Goal: Understand process/instructions: Learn how to perform a task or action

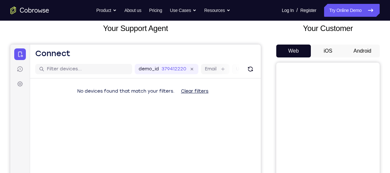
scroll to position [40, 0]
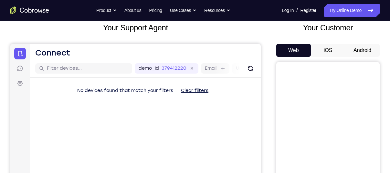
click at [366, 47] on button "Android" at bounding box center [362, 50] width 35 height 13
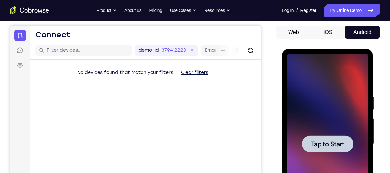
scroll to position [0, 0]
click at [315, 144] on span "Tap to Start" at bounding box center [327, 144] width 33 height 6
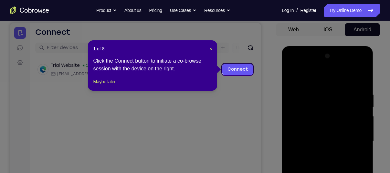
scroll to position [60, 0]
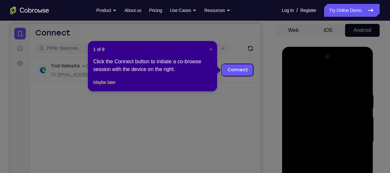
click at [211, 50] on span "×" at bounding box center [210, 49] width 3 height 5
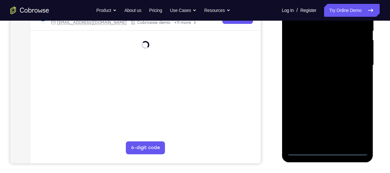
scroll to position [154, 0]
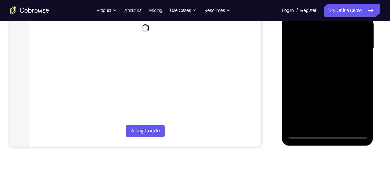
click at [329, 133] on div at bounding box center [327, 48] width 81 height 181
click at [361, 110] on div at bounding box center [327, 48] width 81 height 181
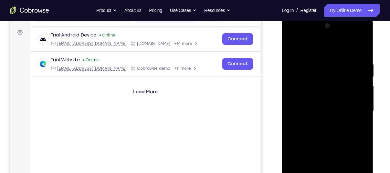
scroll to position [91, 0]
click at [333, 51] on div at bounding box center [327, 111] width 81 height 181
click at [351, 108] on div at bounding box center [327, 111] width 81 height 181
click at [319, 123] on div at bounding box center [327, 111] width 81 height 181
click at [319, 105] on div at bounding box center [327, 111] width 81 height 181
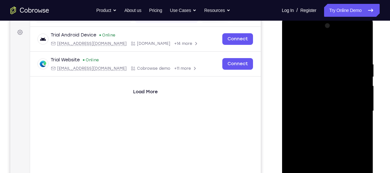
click at [319, 99] on div at bounding box center [327, 111] width 81 height 181
click at [320, 108] on div at bounding box center [327, 111] width 81 height 181
click at [308, 131] on div at bounding box center [327, 111] width 81 height 181
click at [319, 139] on div at bounding box center [327, 111] width 81 height 181
click at [319, 59] on div at bounding box center [327, 111] width 81 height 181
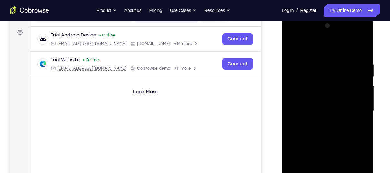
click at [352, 68] on div at bounding box center [327, 111] width 81 height 181
click at [354, 80] on div at bounding box center [327, 111] width 81 height 181
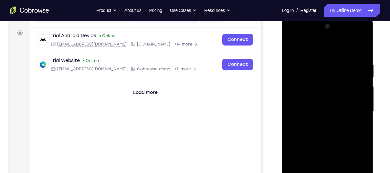
click at [354, 80] on div at bounding box center [327, 111] width 81 height 181
click at [357, 73] on div at bounding box center [327, 111] width 81 height 181
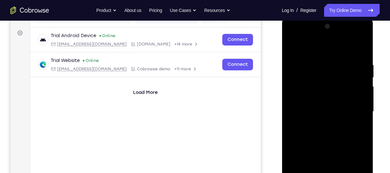
click at [357, 73] on div at bounding box center [327, 111] width 81 height 181
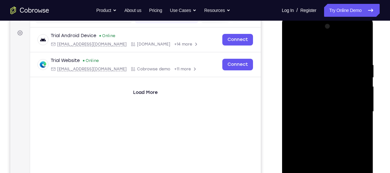
click at [357, 73] on div at bounding box center [327, 111] width 81 height 181
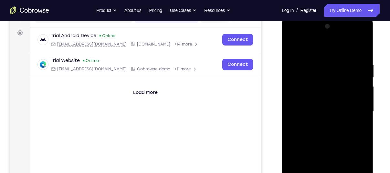
click at [357, 73] on div at bounding box center [327, 111] width 81 height 181
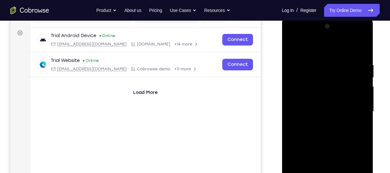
click at [357, 73] on div at bounding box center [327, 111] width 81 height 181
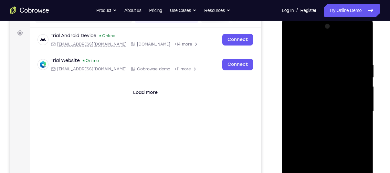
click at [357, 73] on div at bounding box center [327, 111] width 81 height 181
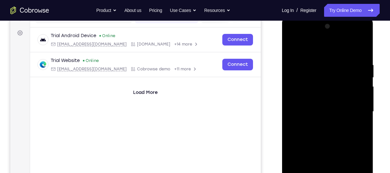
click at [357, 73] on div at bounding box center [327, 111] width 81 height 181
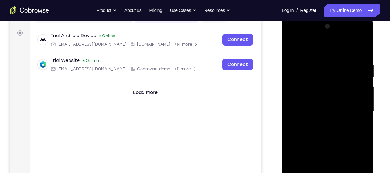
click at [357, 73] on div at bounding box center [327, 111] width 81 height 181
click at [360, 46] on div at bounding box center [327, 111] width 81 height 181
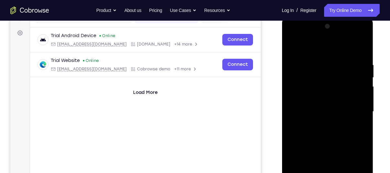
click at [289, 88] on div at bounding box center [327, 111] width 81 height 181
click at [363, 86] on div at bounding box center [327, 111] width 81 height 181
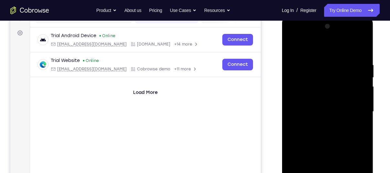
click at [363, 86] on div at bounding box center [327, 111] width 81 height 181
click at [293, 87] on div at bounding box center [327, 111] width 81 height 181
click at [364, 108] on div at bounding box center [327, 111] width 81 height 181
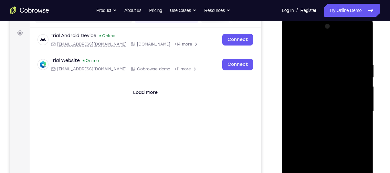
click at [366, 100] on div at bounding box center [327, 111] width 81 height 181
click at [362, 101] on div at bounding box center [327, 111] width 81 height 181
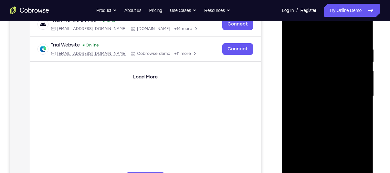
scroll to position [107, 0]
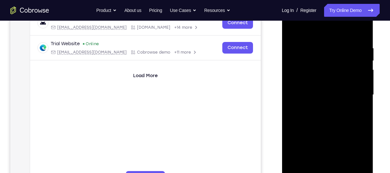
click at [362, 84] on div at bounding box center [327, 95] width 81 height 181
click at [313, 169] on div at bounding box center [327, 95] width 81 height 181
click at [333, 80] on div at bounding box center [327, 95] width 81 height 181
click at [364, 98] on div at bounding box center [327, 95] width 81 height 181
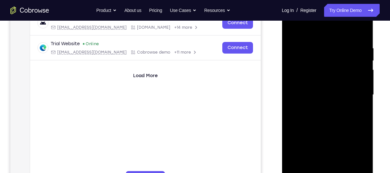
click at [364, 98] on div at bounding box center [327, 95] width 81 height 181
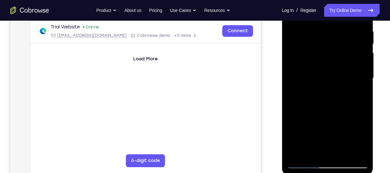
scroll to position [125, 0]
click at [305, 162] on div at bounding box center [327, 77] width 81 height 181
click at [326, 106] on div at bounding box center [327, 77] width 81 height 181
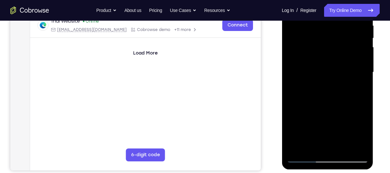
scroll to position [130, 0]
click at [305, 157] on div at bounding box center [327, 72] width 81 height 181
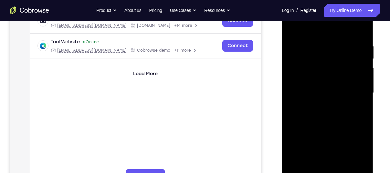
scroll to position [105, 0]
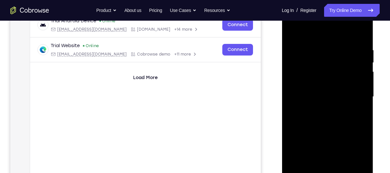
click at [304, 56] on div at bounding box center [327, 96] width 81 height 181
click at [308, 39] on div at bounding box center [327, 96] width 81 height 181
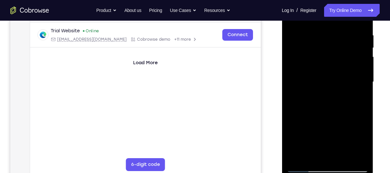
scroll to position [120, 0]
click at [347, 130] on div at bounding box center [327, 82] width 81 height 181
click at [296, 159] on div at bounding box center [327, 82] width 81 height 181
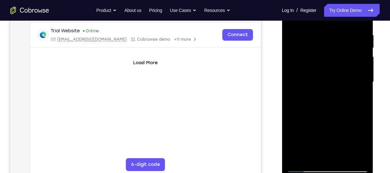
click at [296, 159] on div at bounding box center [327, 82] width 81 height 181
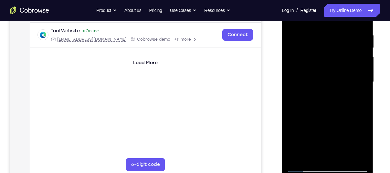
click at [296, 159] on div at bounding box center [327, 82] width 81 height 181
click at [363, 77] on div at bounding box center [327, 82] width 81 height 181
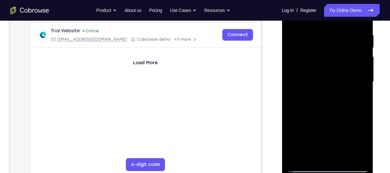
click at [363, 77] on div at bounding box center [327, 82] width 81 height 181
click at [361, 131] on div at bounding box center [327, 82] width 81 height 181
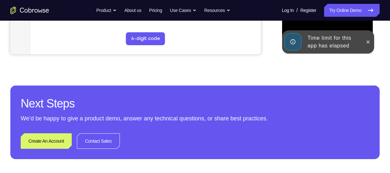
scroll to position [258, 0]
